Goal: Information Seeking & Learning: Learn about a topic

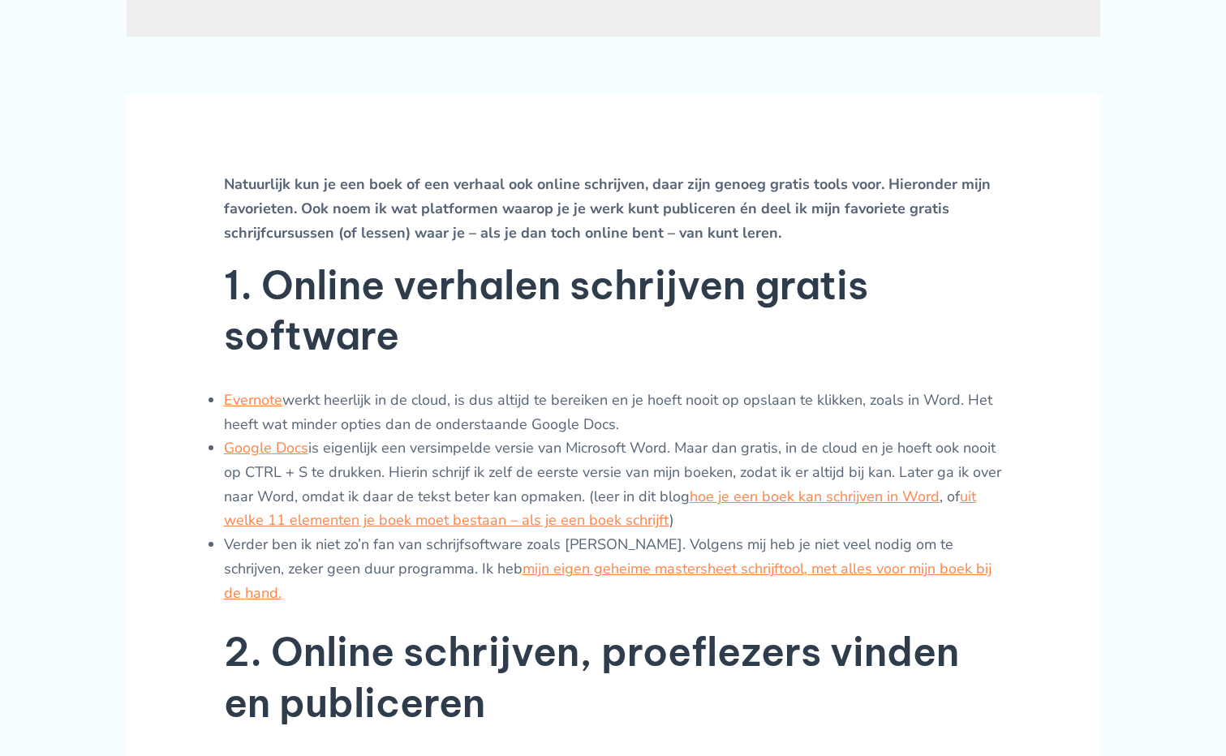
scroll to position [487, 0]
